Goal: Information Seeking & Learning: Find specific fact

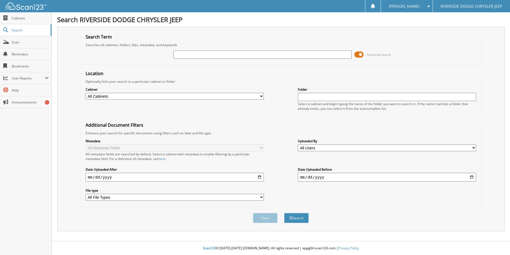
click at [196, 54] on input "text" at bounding box center [262, 55] width 178 height 8
type input "256011"
click at [284, 213] on button "Search" at bounding box center [296, 218] width 25 height 10
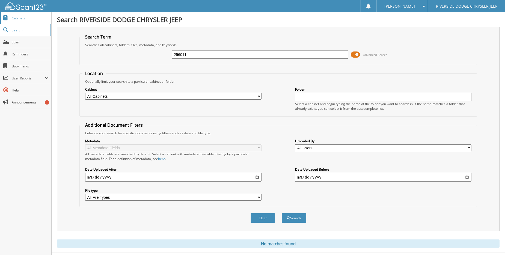
click at [32, 17] on span "Cabinets" at bounding box center [30, 18] width 37 height 5
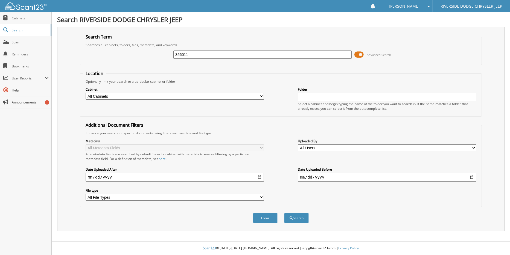
type input "356011"
click at [284, 213] on button "Search" at bounding box center [296, 218] width 25 height 10
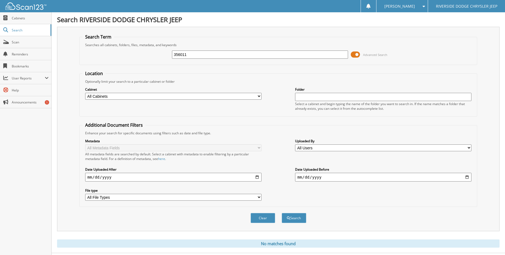
click at [257, 97] on select "All Cabinets CAR DEALS PARTS REPAIR ORDERS Needs Filing" at bounding box center [173, 96] width 176 height 7
select select "16932"
click at [85, 93] on select "All Cabinets CAR DEALS PARTS REPAIR ORDERS Needs Filing" at bounding box center [173, 96] width 176 height 7
click at [294, 219] on button "Search" at bounding box center [294, 218] width 25 height 10
click at [17, 106] on link "Announcements 1" at bounding box center [25, 102] width 51 height 12
